Goal: Navigation & Orientation: Find specific page/section

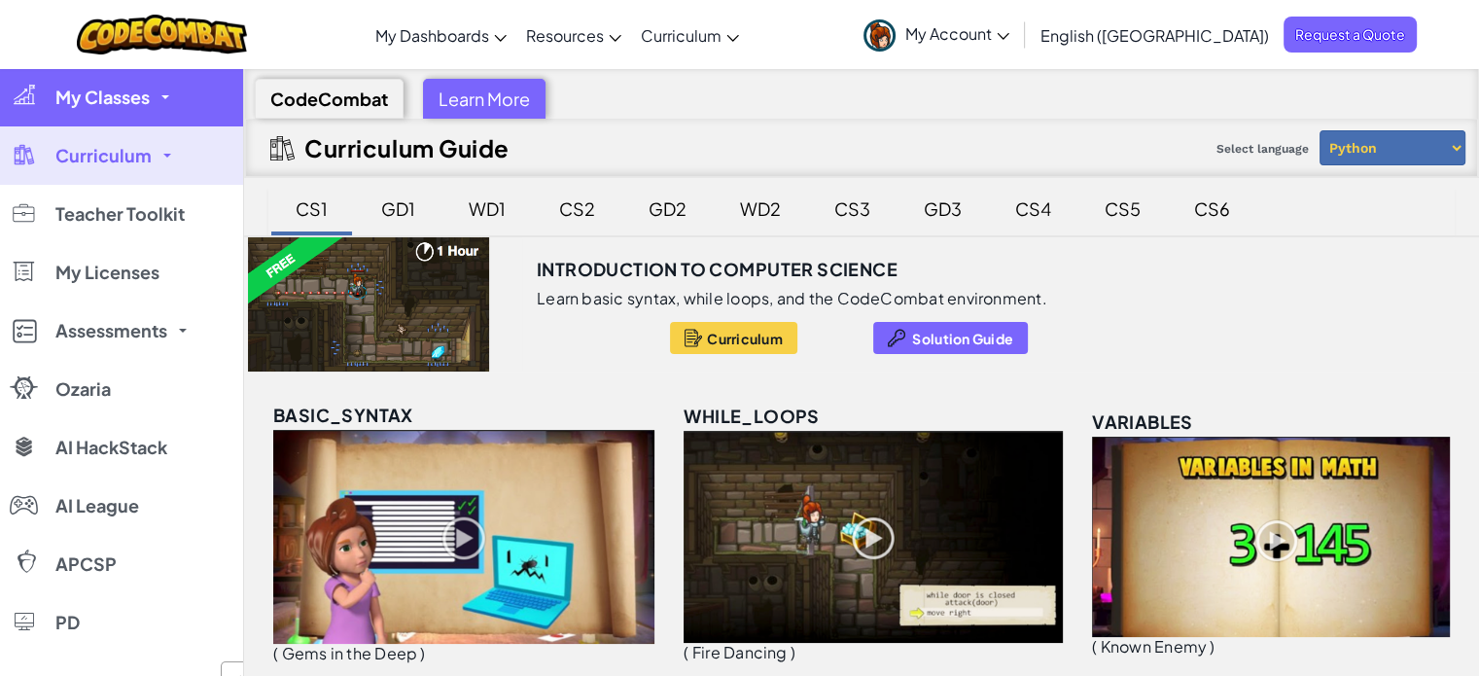
click at [159, 99] on link "My Classes" at bounding box center [121, 97] width 243 height 58
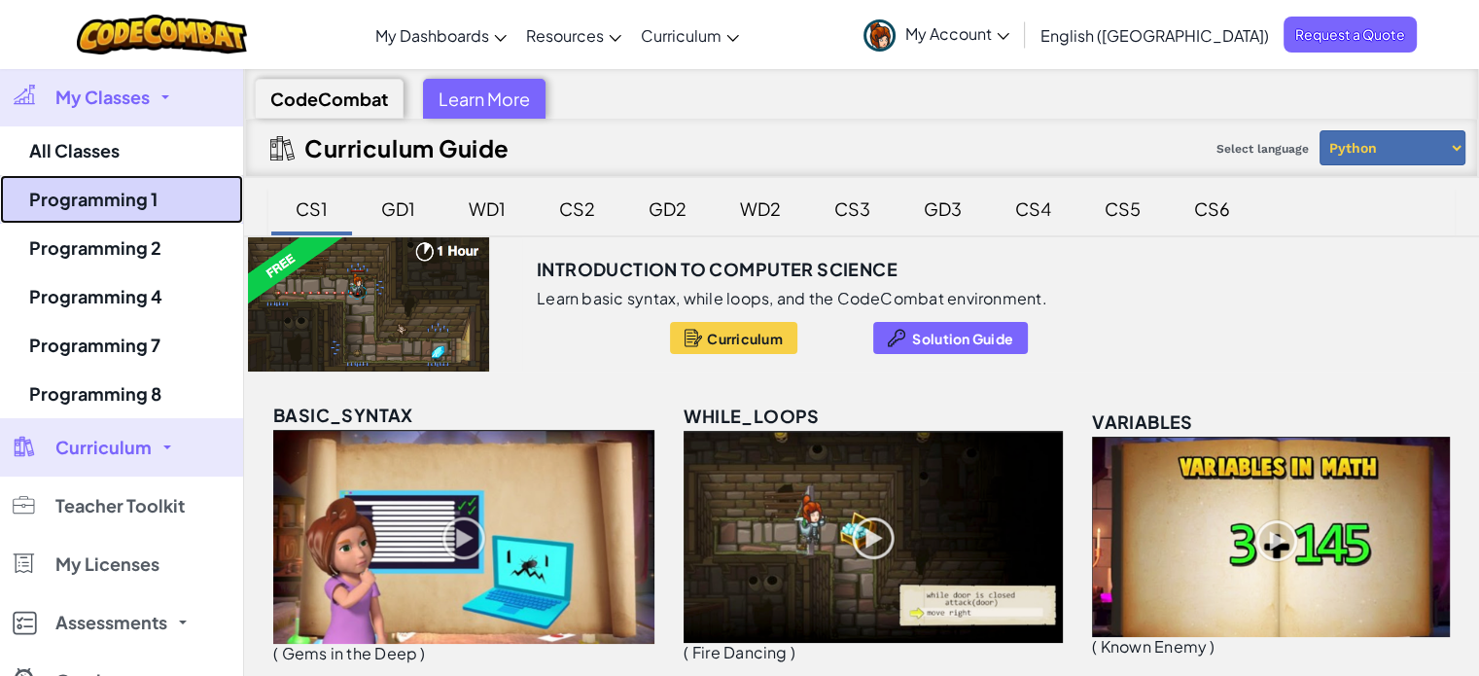
click at [128, 205] on link "Programming 1" at bounding box center [121, 199] width 243 height 49
select select "560f1a9f22961295f9427742"
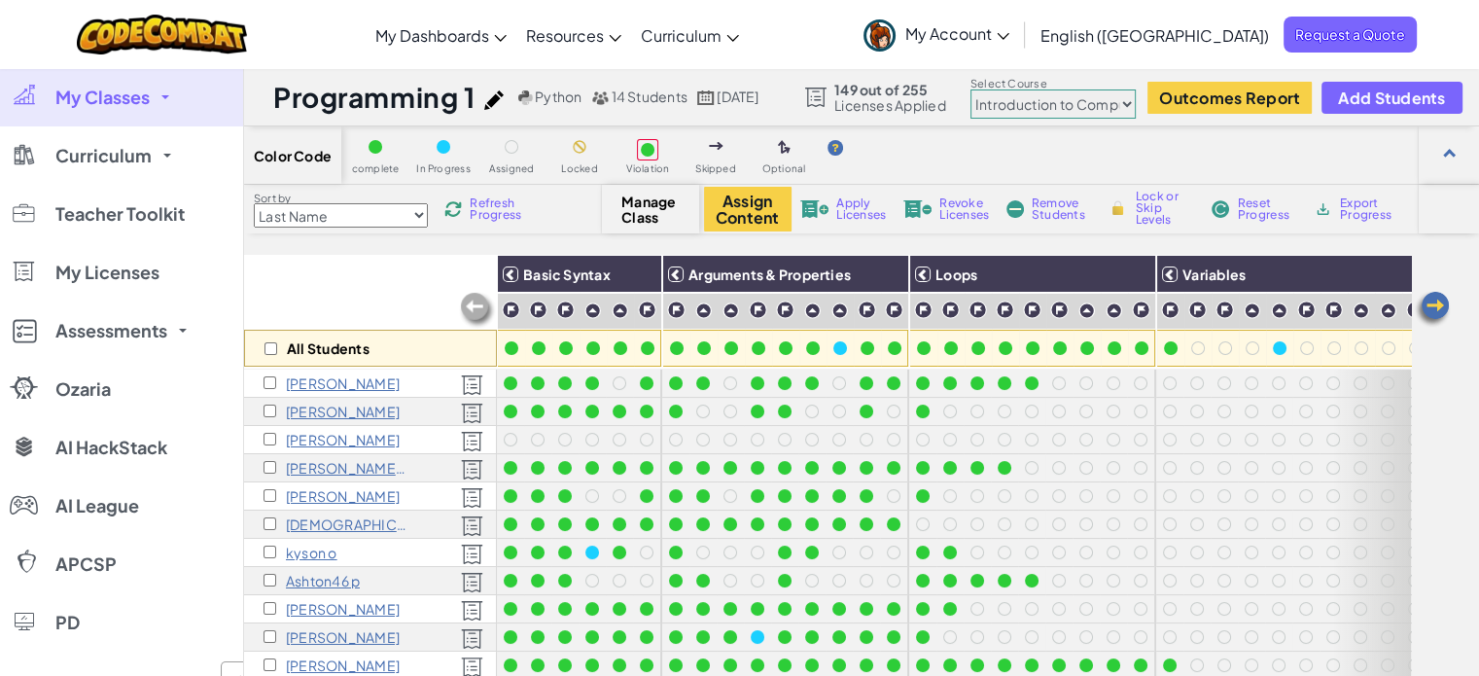
click at [501, 209] on span "Refresh Progress" at bounding box center [500, 208] width 60 height 23
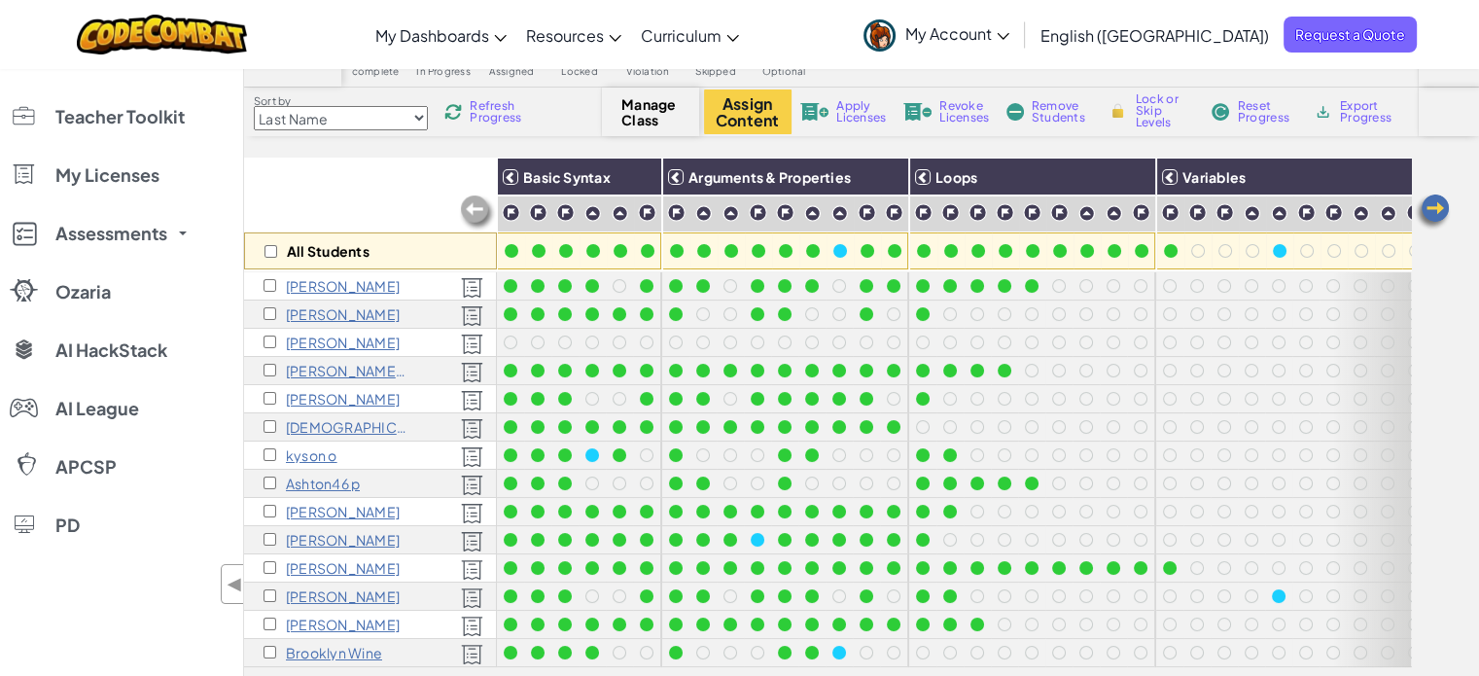
scroll to position [194, 0]
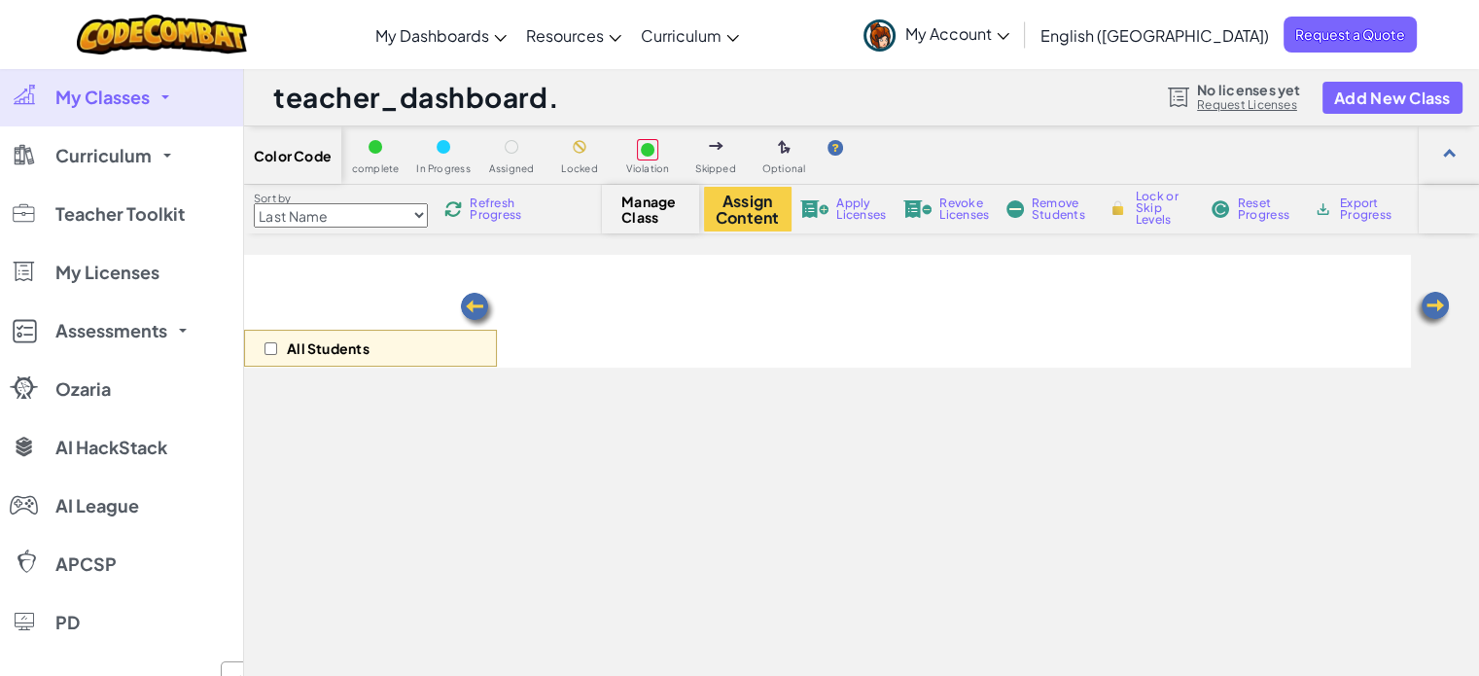
select select "560f1a9f22961295f9427742"
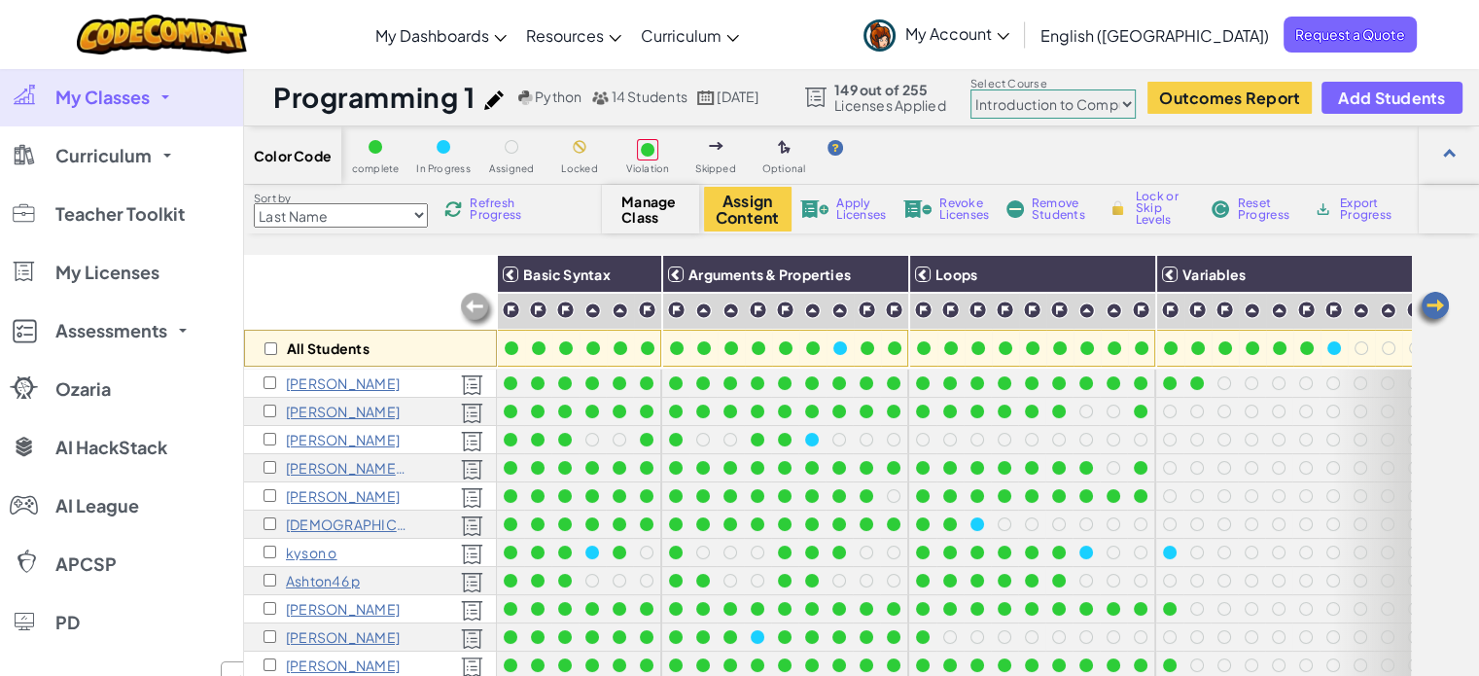
click at [155, 101] on link "My Classes" at bounding box center [121, 97] width 243 height 58
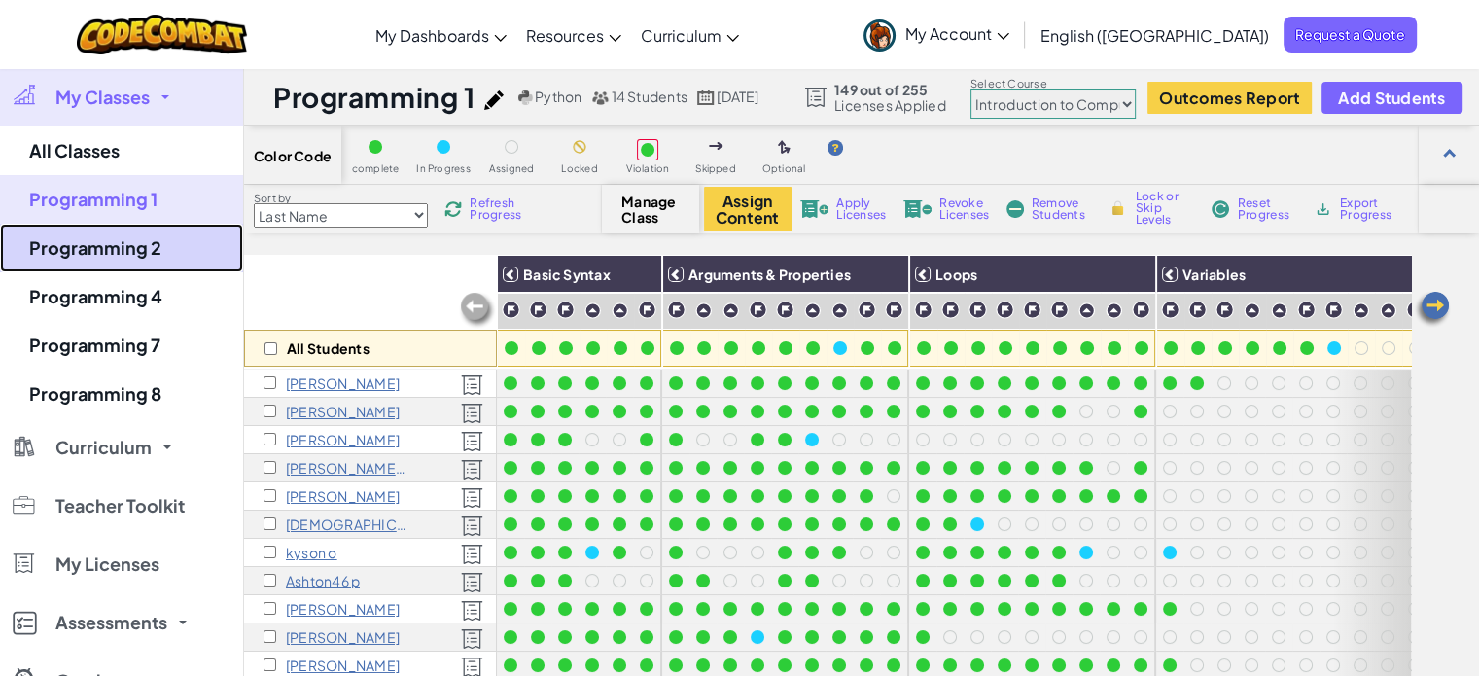
click at [133, 254] on link "Programming 2" at bounding box center [121, 248] width 243 height 49
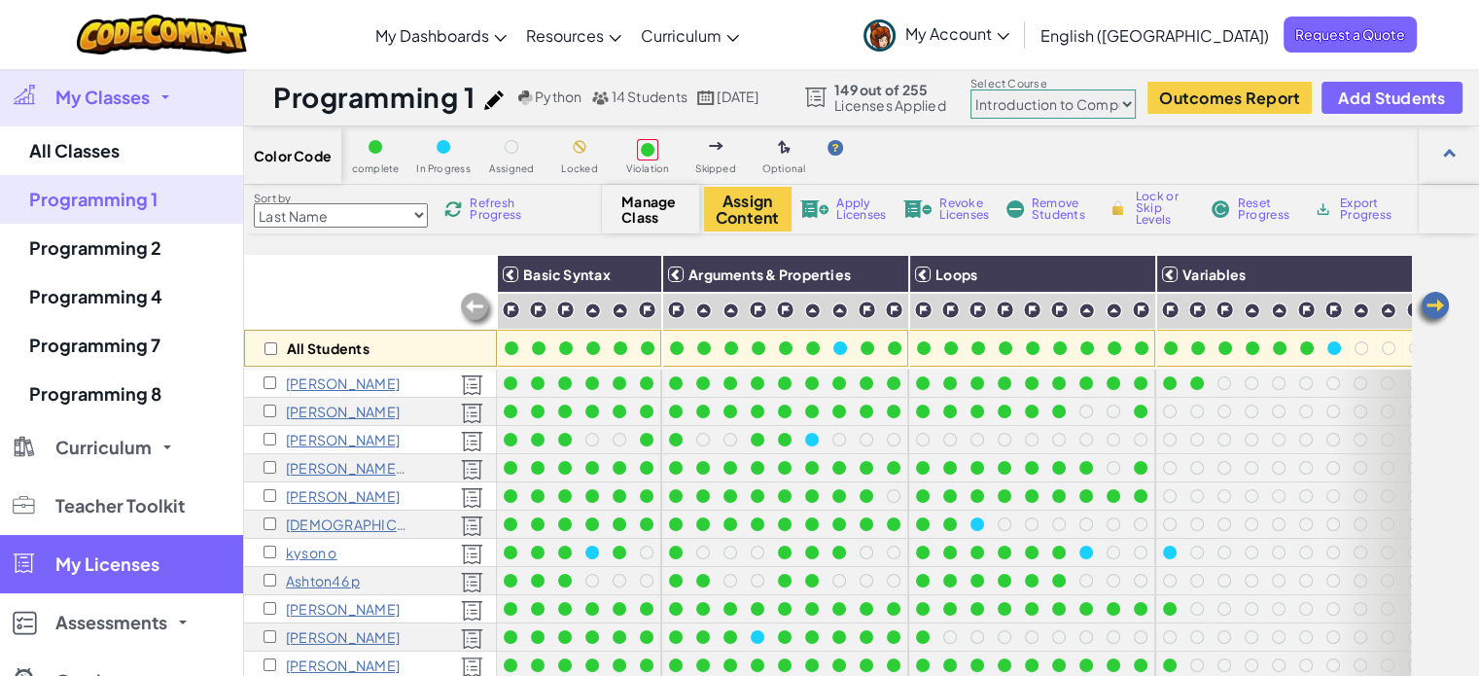
select select "560f1a9f22961295f9427742"
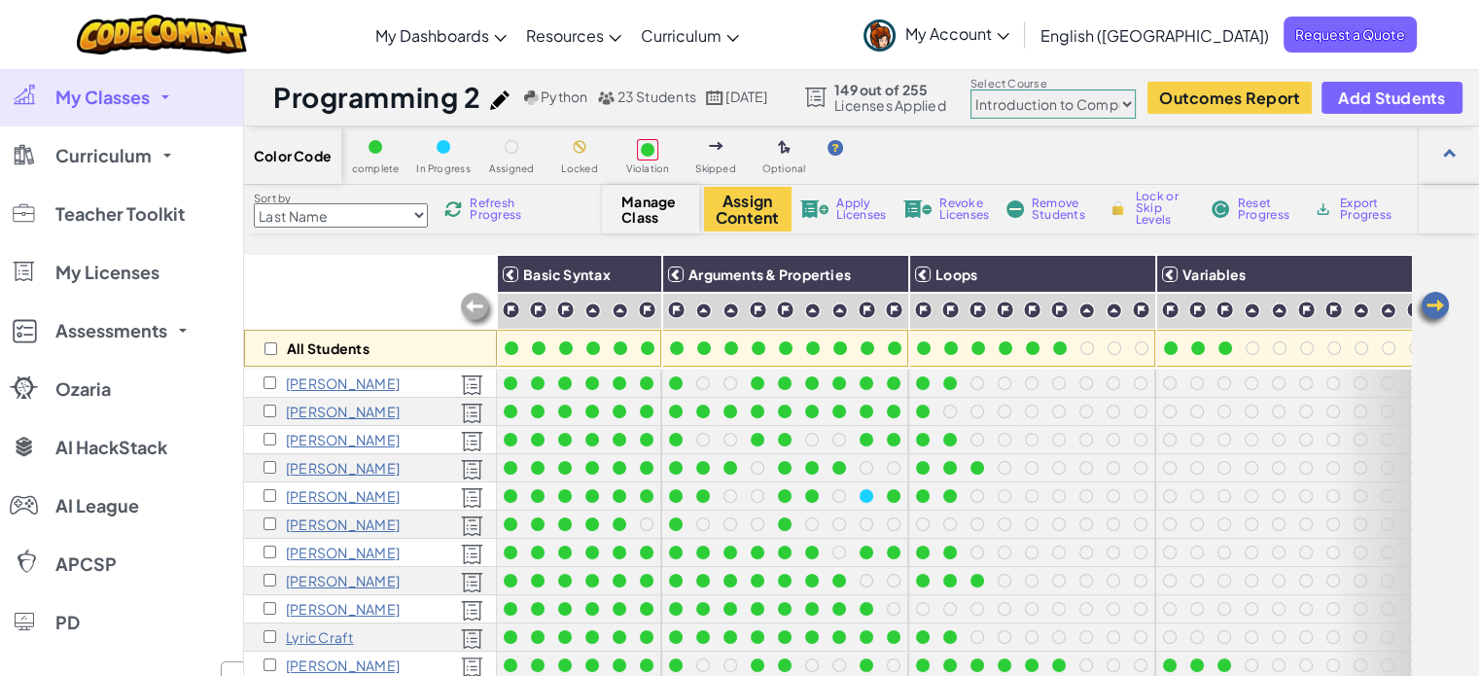
click at [154, 109] on link "My Classes" at bounding box center [121, 97] width 243 height 58
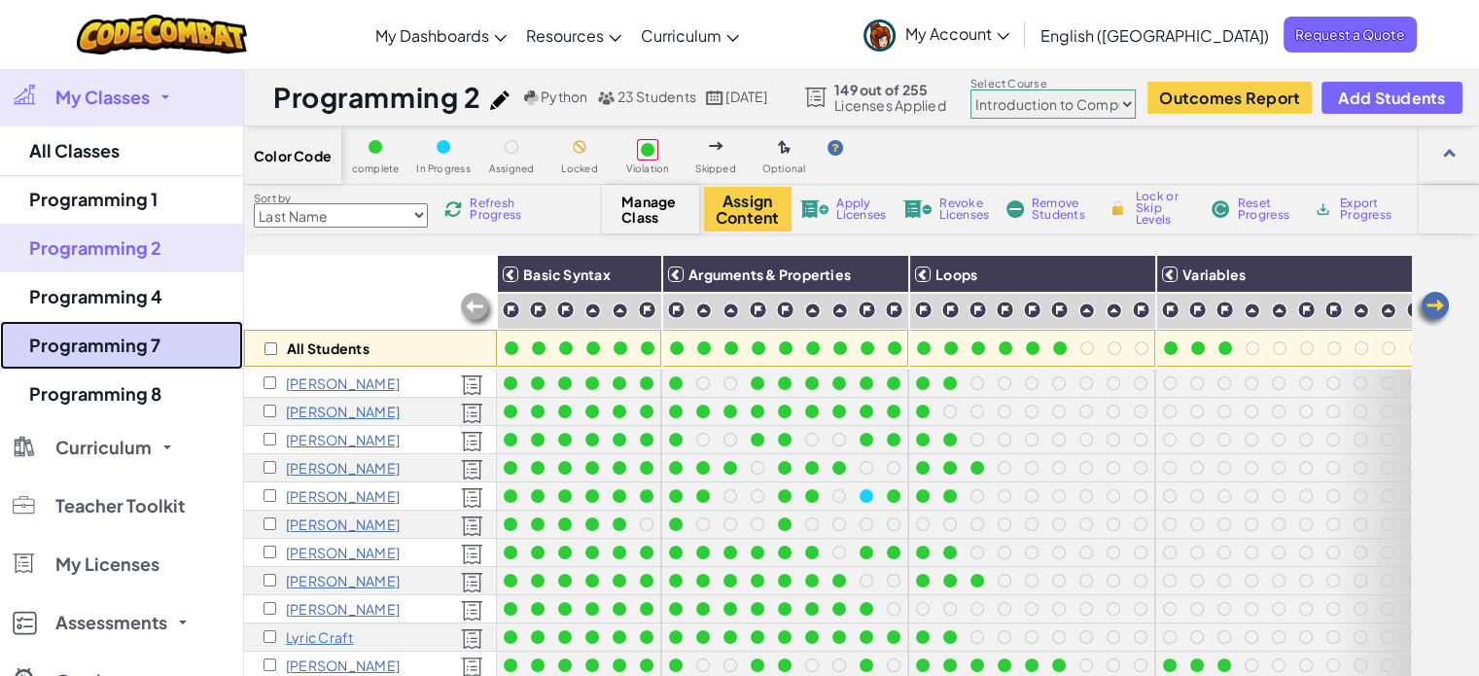
click at [124, 353] on link "Programming 7" at bounding box center [121, 345] width 243 height 49
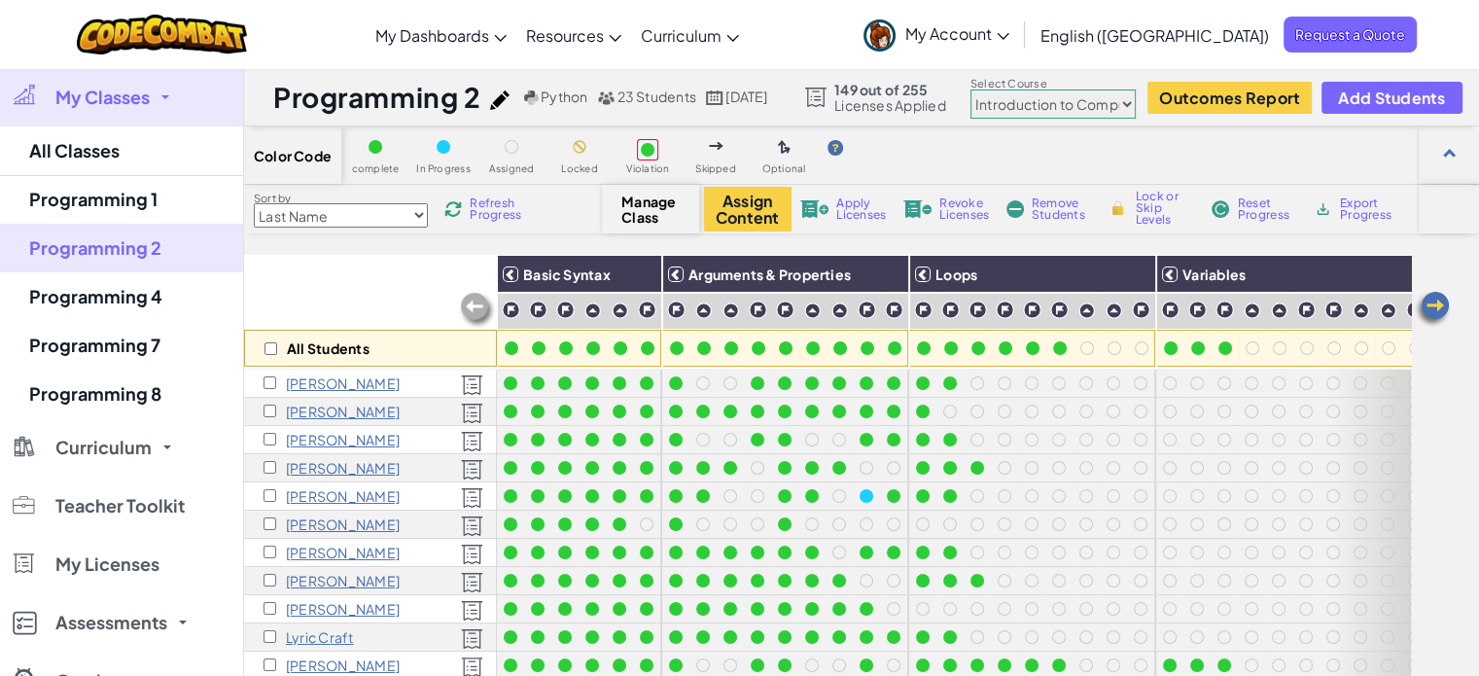
select select "560f1a9f22961295f9427742"
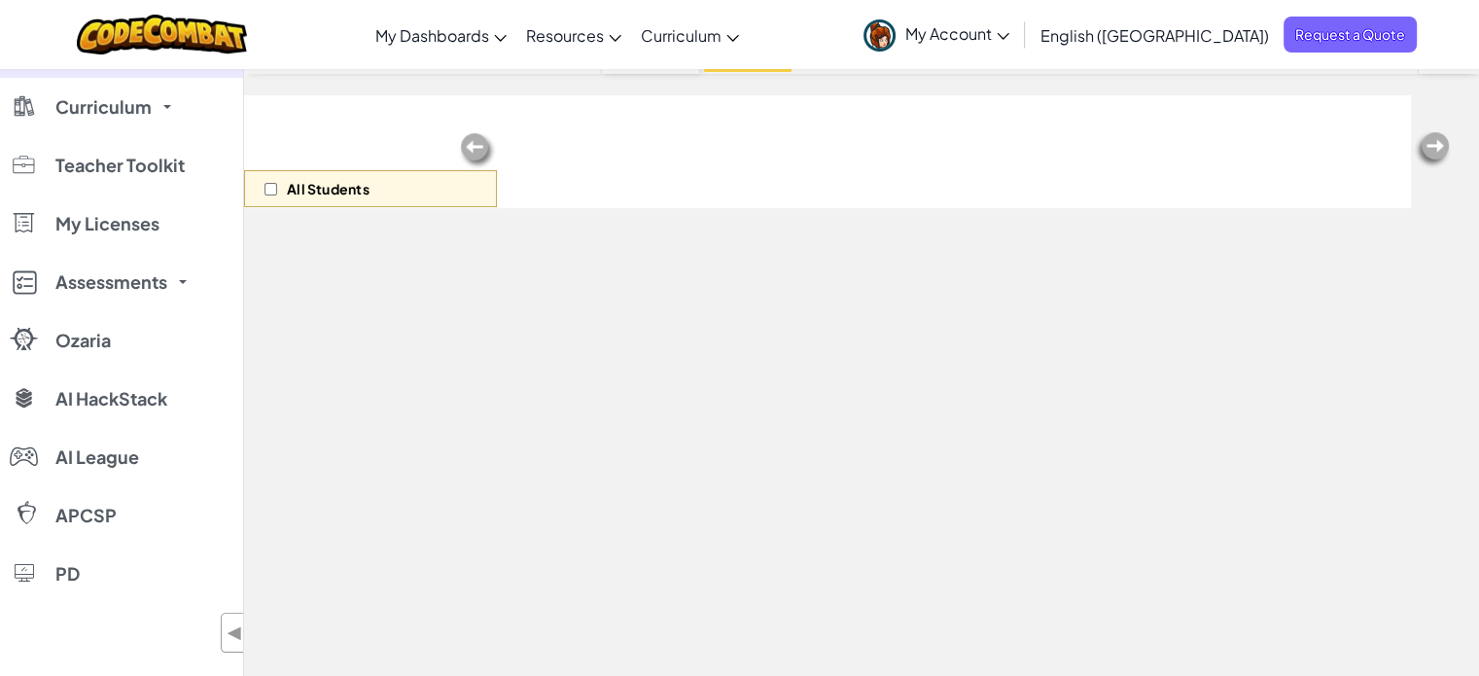
scroll to position [194, 0]
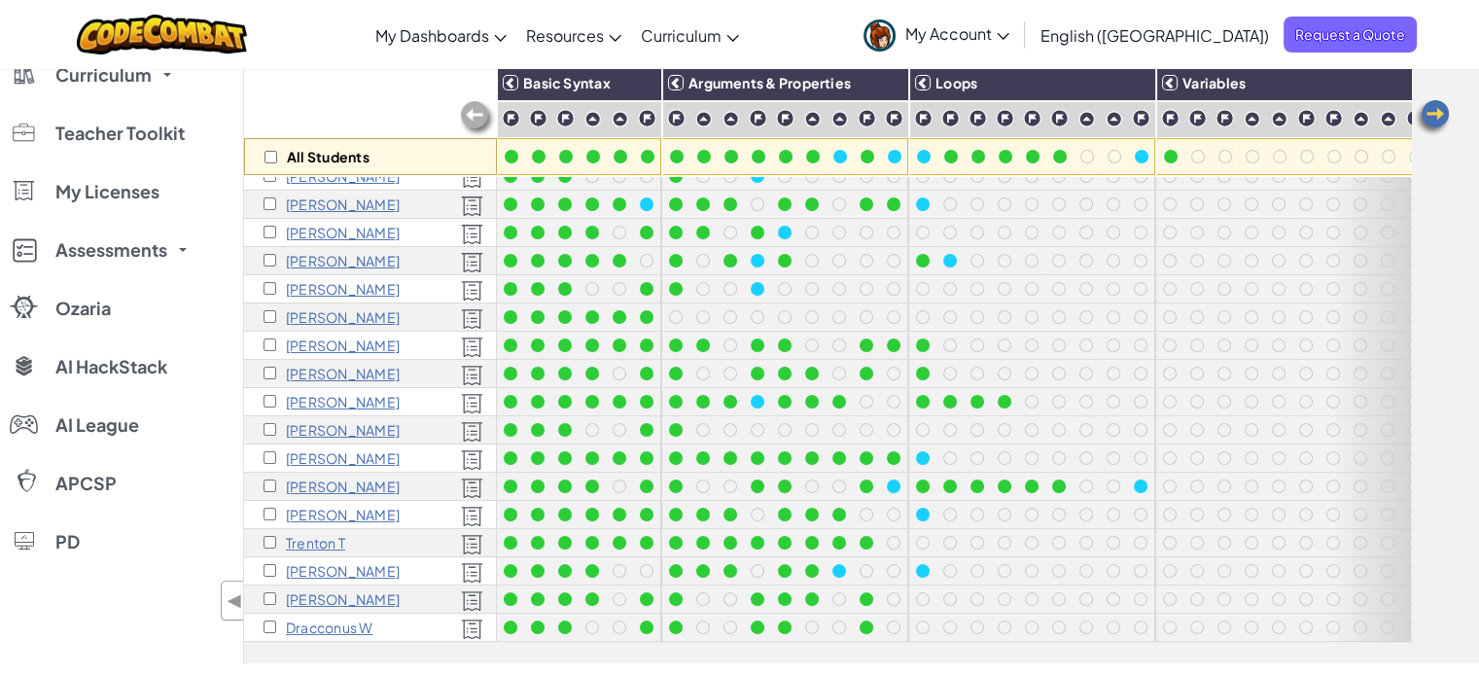
scroll to position [194, 0]
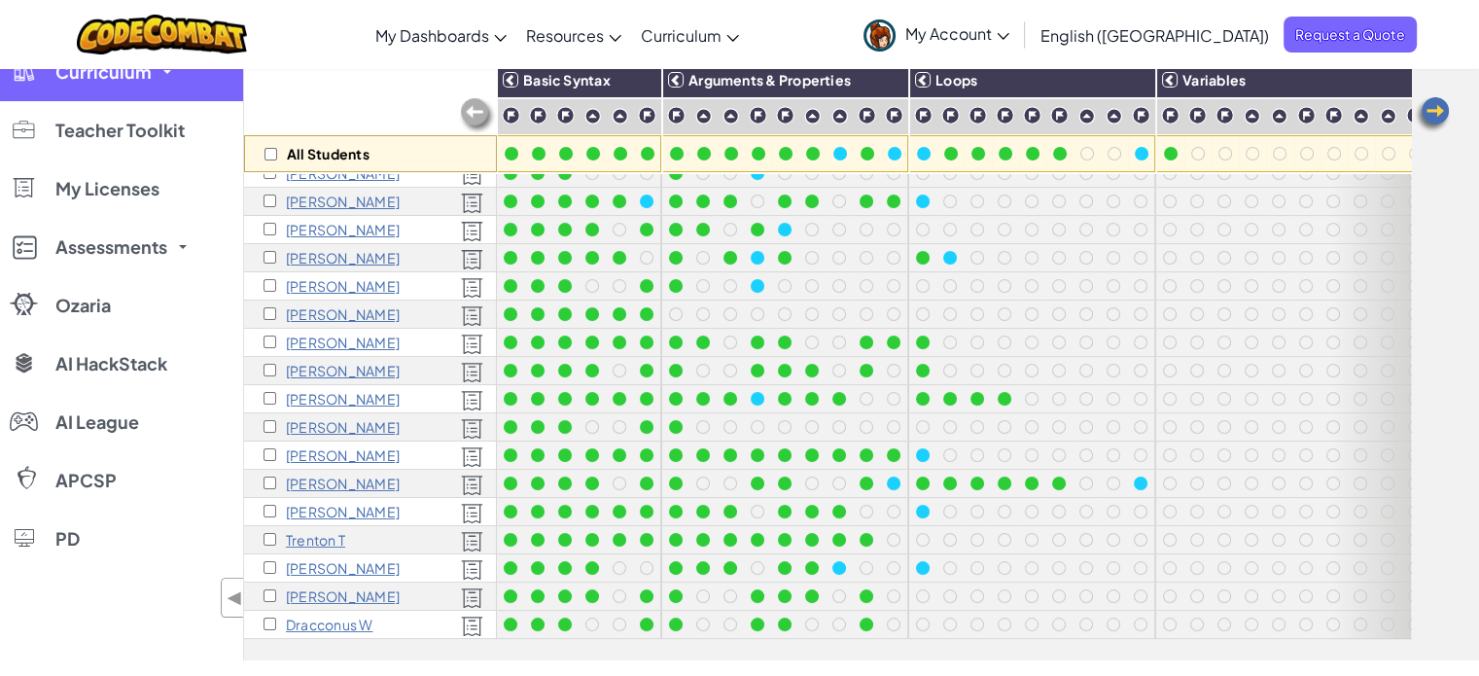
click at [108, 85] on link "Curriculum" at bounding box center [121, 72] width 243 height 58
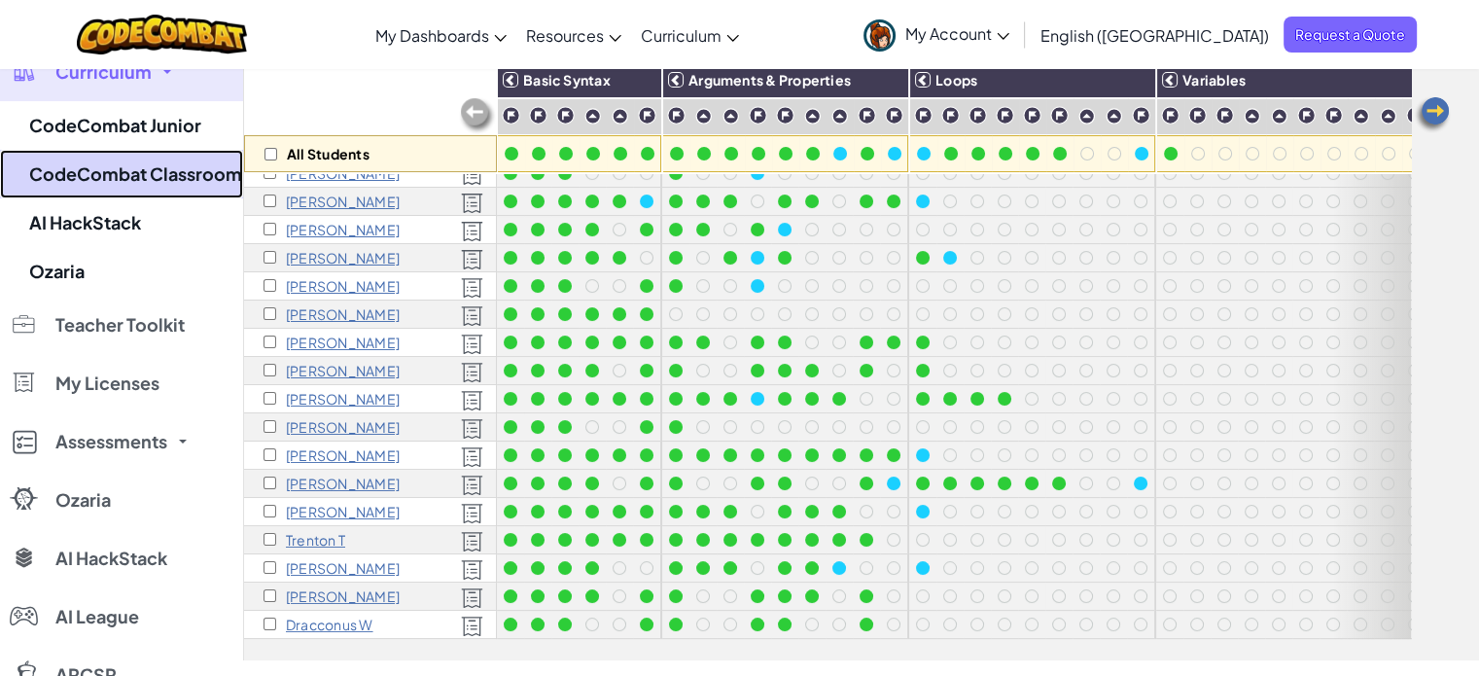
click at [175, 158] on link "CodeCombat Classroom" at bounding box center [121, 174] width 243 height 49
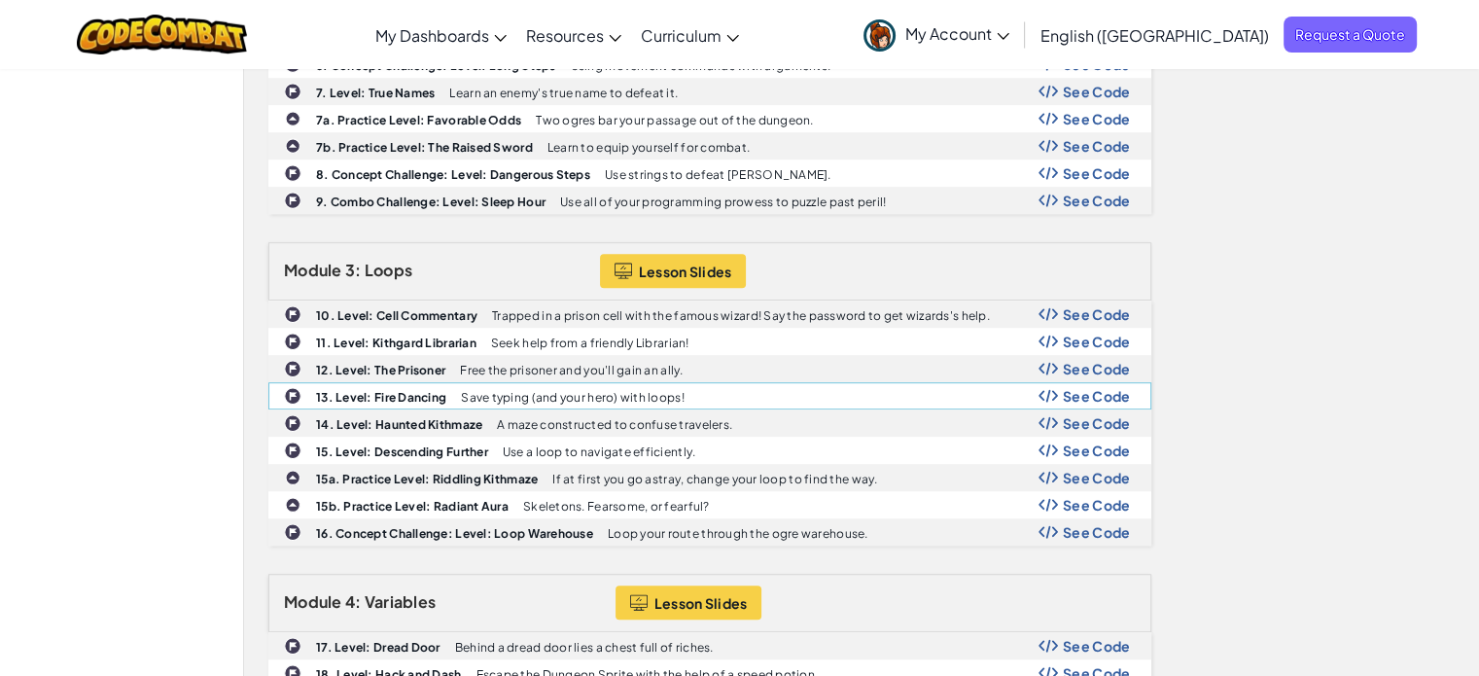
scroll to position [1102, 0]
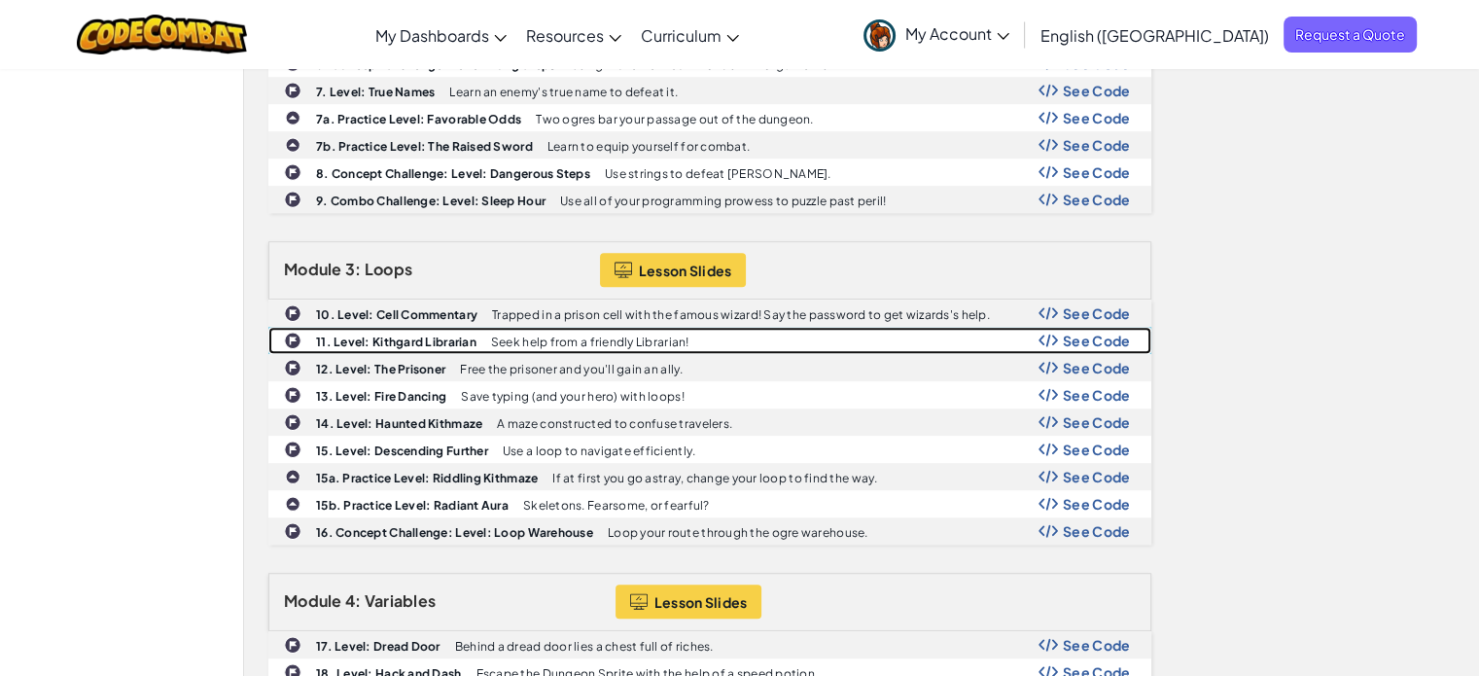
click at [1083, 332] on span "See Code" at bounding box center [1097, 340] width 68 height 16
